Goal: Task Accomplishment & Management: Complete application form

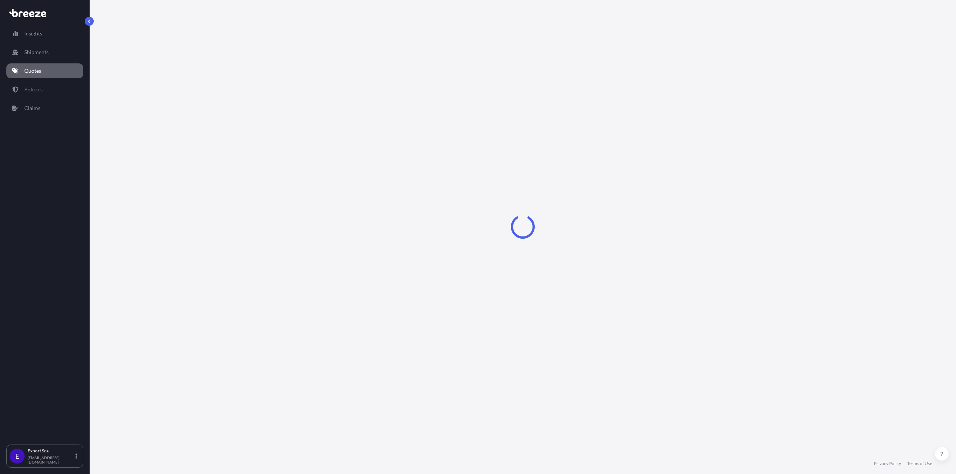
select select "Sea"
select select "1"
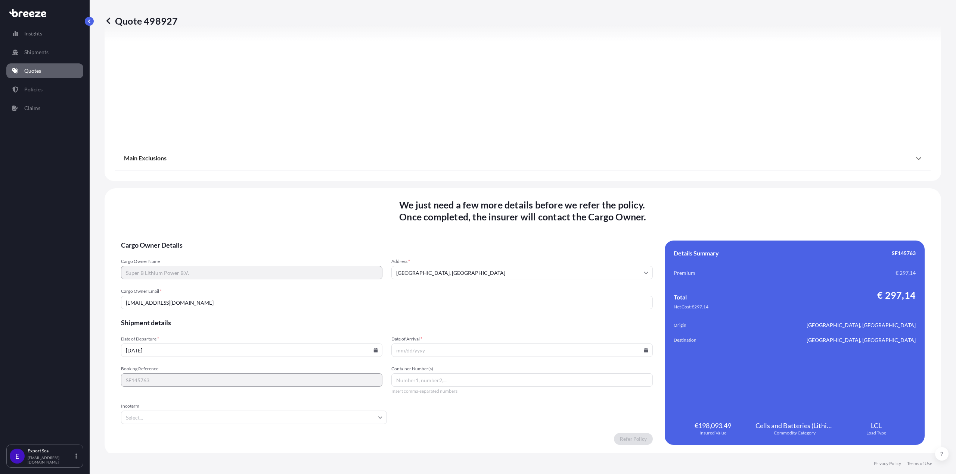
scroll to position [782, 0]
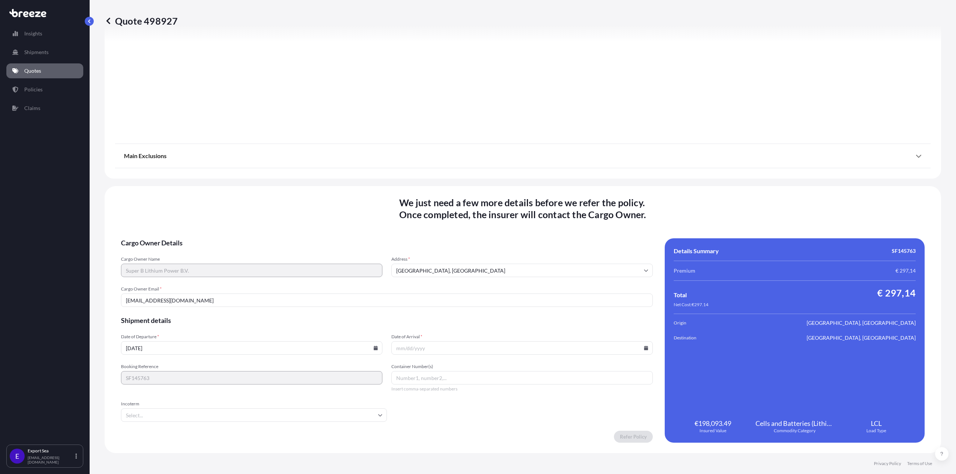
click at [373, 347] on icon at bounding box center [375, 348] width 4 height 4
click at [285, 282] on button "20" at bounding box center [286, 282] width 12 height 12
type input "[DATE]"
click at [486, 318] on span "Shipment details" at bounding box center [387, 320] width 532 height 9
click at [645, 350] on input "Date of Arrival *" at bounding box center [521, 348] width 261 height 13
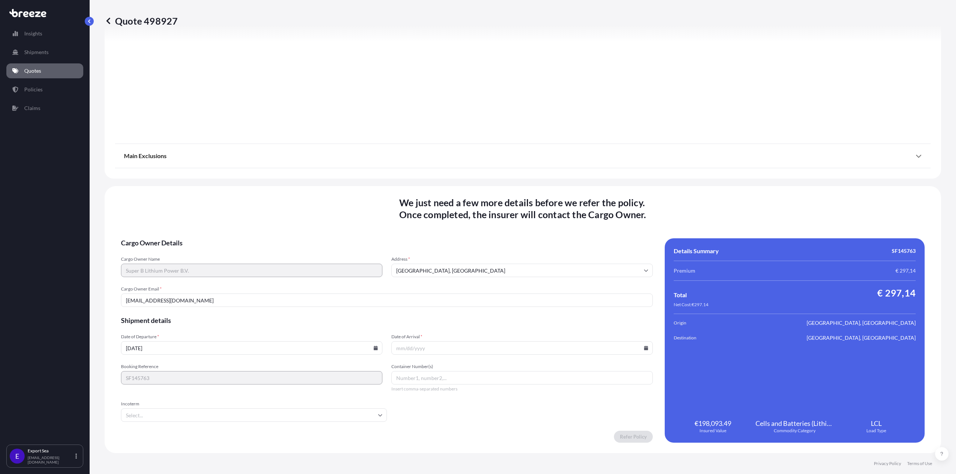
click at [644, 349] on icon at bounding box center [646, 348] width 4 height 4
click at [573, 223] on button at bounding box center [570, 222] width 12 height 12
click at [557, 300] on button "25" at bounding box center [554, 296] width 12 height 12
type input "[DATE]"
click at [520, 321] on span "Shipment details" at bounding box center [387, 320] width 532 height 9
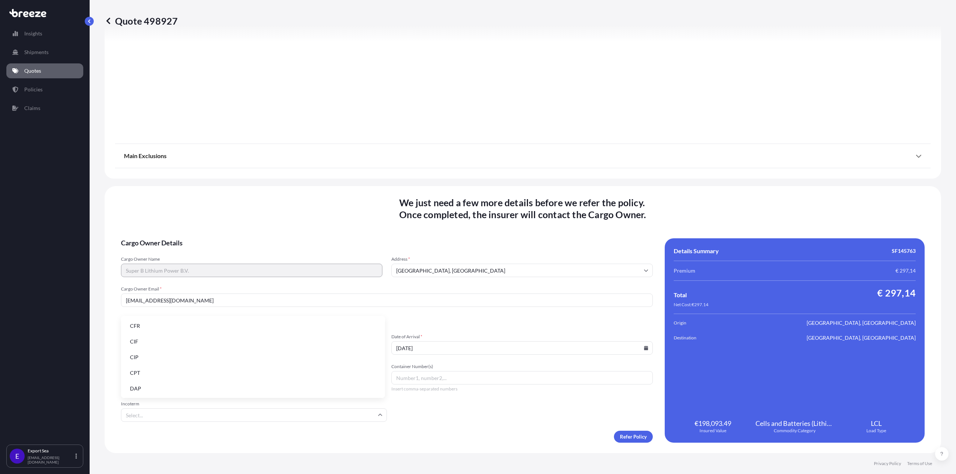
click at [313, 414] on input "Incoterm" at bounding box center [254, 415] width 266 height 13
click at [310, 345] on li "CIF" at bounding box center [253, 342] width 258 height 14
click at [428, 406] on form "Cargo Owner Details Cargo Owner Name Super B Lithium Power B.V. Address * [GEOG…" at bounding box center [387, 341] width 532 height 205
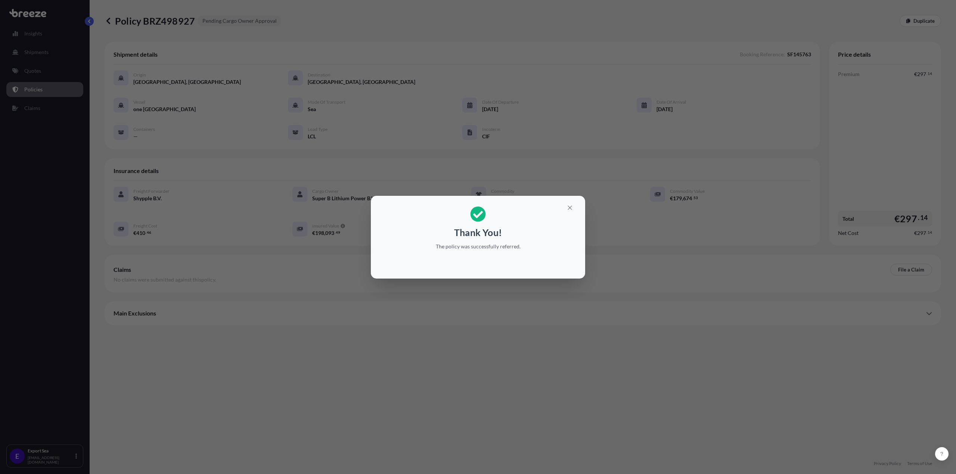
click at [813, 347] on div "Thank You! The policy was successfully referred." at bounding box center [478, 237] width 956 height 474
